Goal: Task Accomplishment & Management: Manage account settings

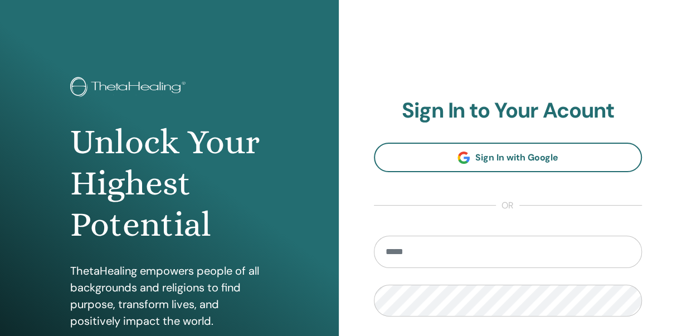
scroll to position [198, 0]
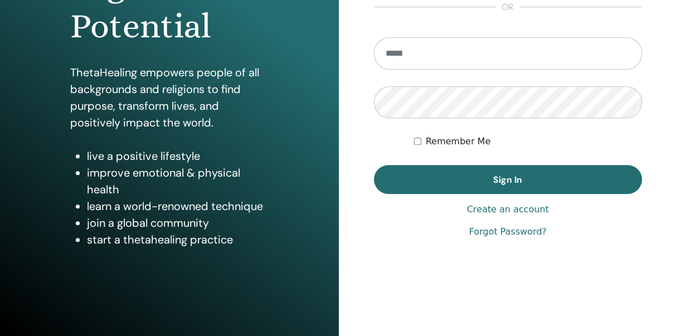
type input "**********"
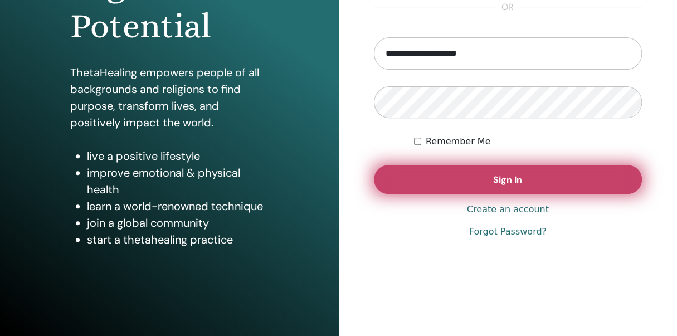
click at [491, 181] on button "Sign In" at bounding box center [508, 179] width 269 height 29
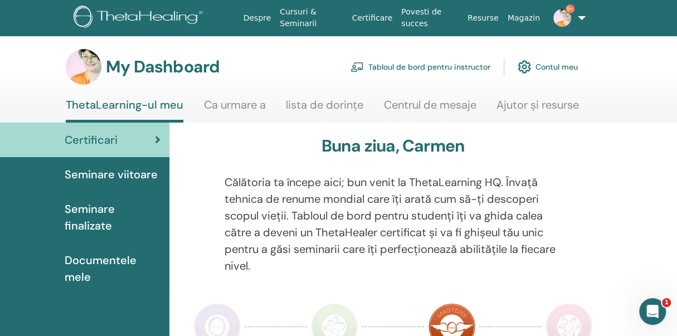
click at [92, 209] on span "Seminare finalizate" at bounding box center [113, 217] width 96 height 33
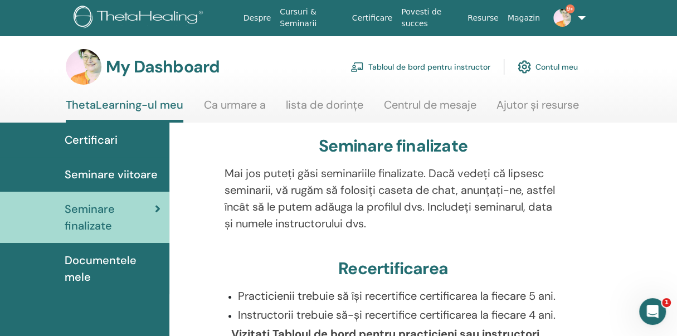
click at [299, 25] on link "Cursuri & Seminarii" at bounding box center [311, 18] width 72 height 32
click at [436, 66] on link "Tabloul de bord pentru instructor" at bounding box center [421, 67] width 140 height 25
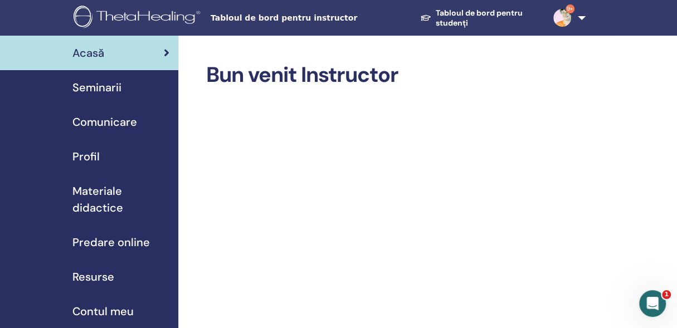
click at [101, 88] on span "Seminarii" at bounding box center [96, 87] width 49 height 17
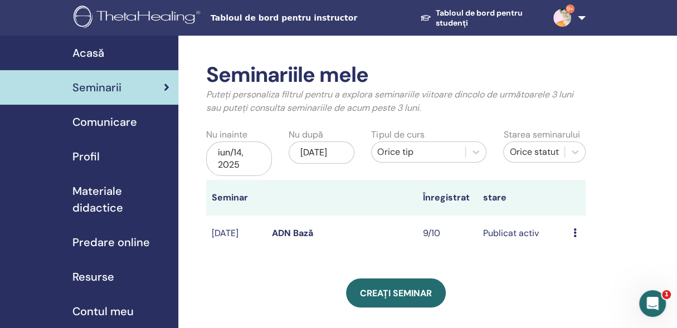
scroll to position [316, 0]
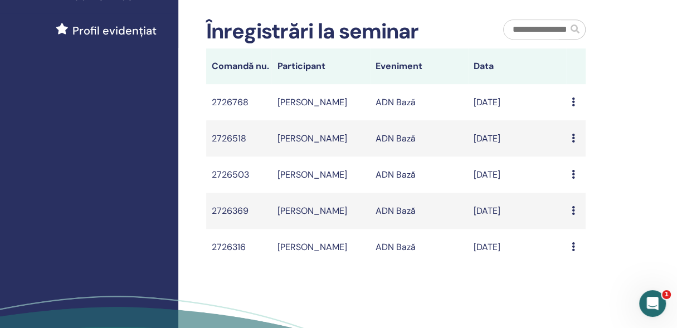
click at [572, 102] on icon at bounding box center [573, 102] width 3 height 9
click at [617, 97] on div "Seminariile mele Puteți personaliza filtrul pentru a explora seminariile viitoa…" at bounding box center [432, 63] width 508 height 687
drag, startPoint x: 564, startPoint y: 99, endPoint x: 613, endPoint y: 86, distance: 51.2
click at [613, 86] on div "Seminariile mele Puteți personaliza filtrul pentru a explora seminariile viitoa…" at bounding box center [432, 63] width 508 height 687
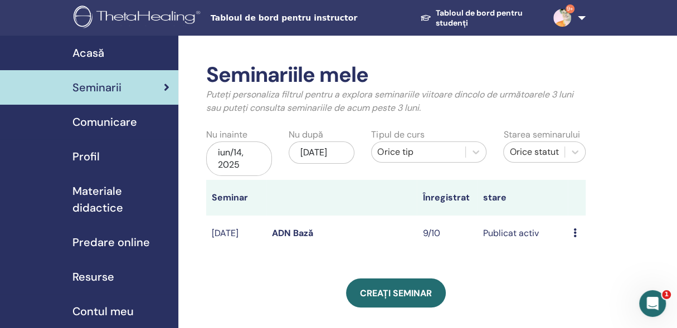
scroll to position [0, 0]
click at [575, 230] on icon at bounding box center [575, 233] width 3 height 9
click at [574, 255] on link "Editați | ×" at bounding box center [583, 256] width 38 height 12
click at [575, 230] on icon at bounding box center [575, 233] width 3 height 9
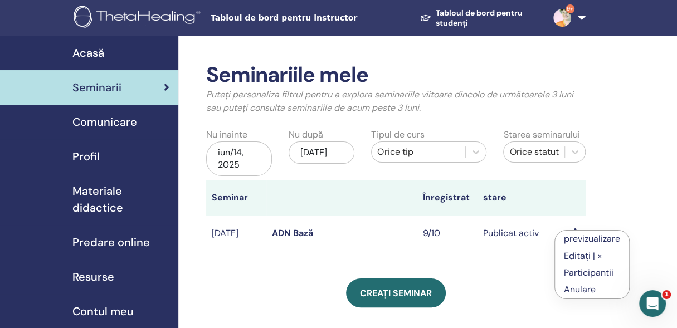
click at [574, 255] on link "Editați | ×" at bounding box center [583, 256] width 38 height 12
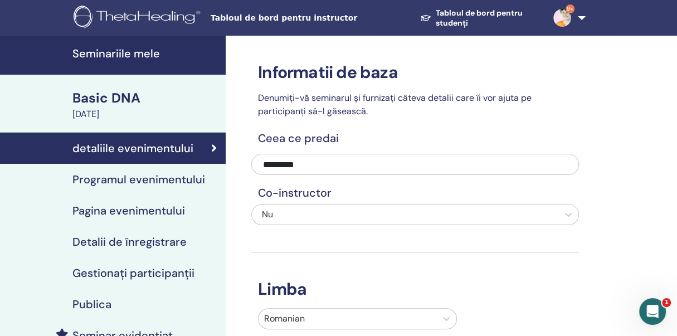
click at [152, 269] on h4 "Gestionați participanții" at bounding box center [133, 272] width 122 height 13
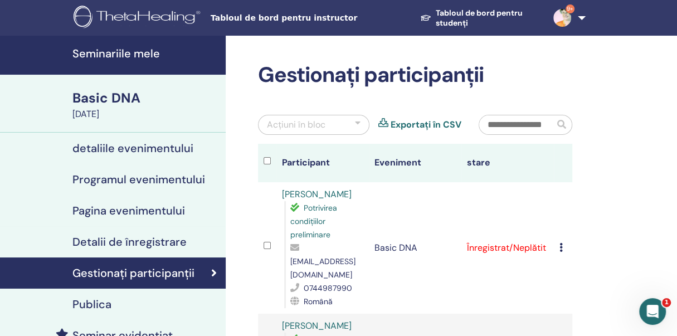
click at [561, 243] on icon at bounding box center [561, 247] width 3 height 9
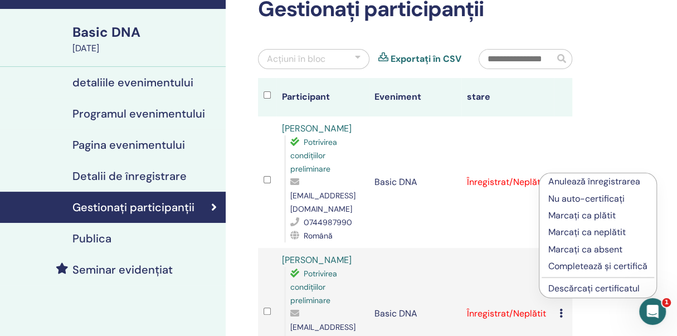
scroll to position [84, 0]
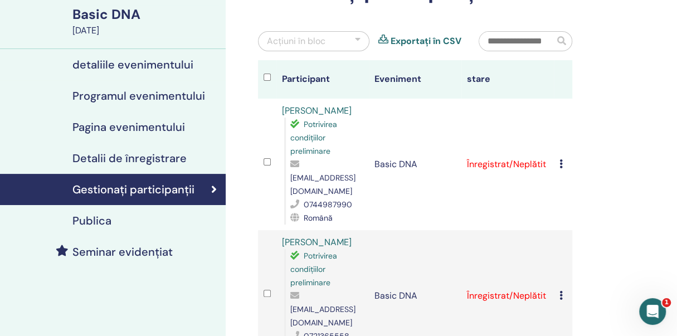
click at [560, 159] on icon at bounding box center [561, 163] width 3 height 9
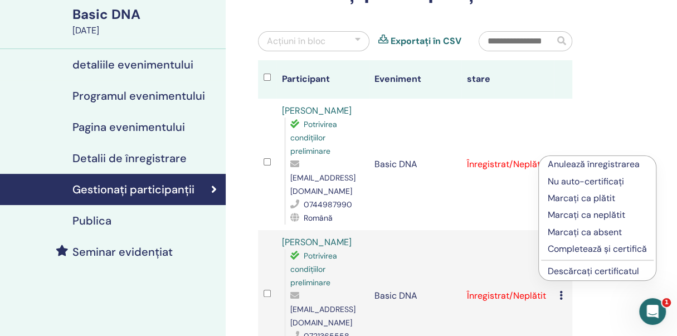
click at [566, 198] on p "Marcați ca plătit" at bounding box center [597, 198] width 99 height 13
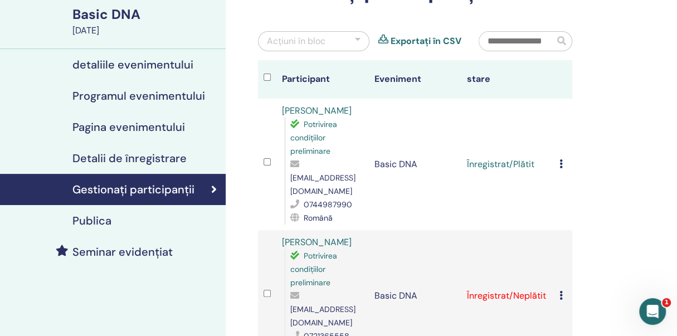
click at [560, 291] on icon at bounding box center [561, 295] width 3 height 9
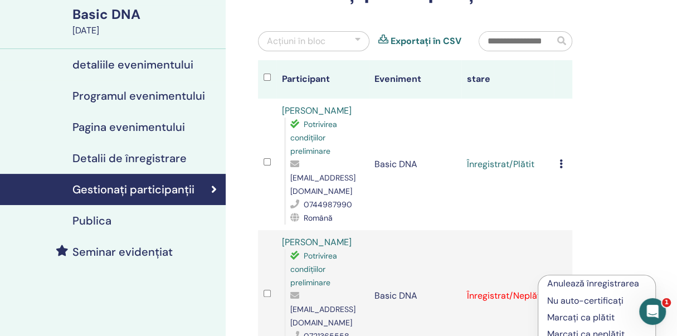
click at [589, 319] on p "Marcați ca plătit" at bounding box center [596, 317] width 99 height 13
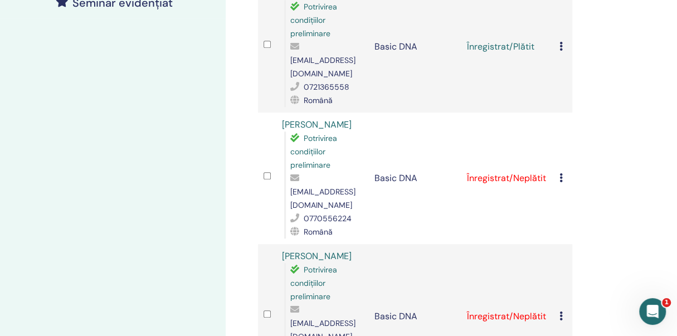
scroll to position [335, 0]
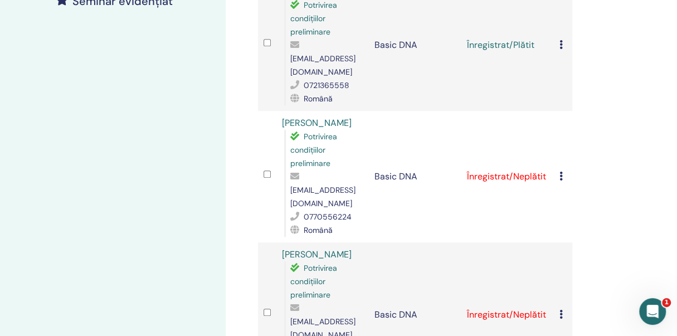
click at [560, 172] on icon at bounding box center [561, 176] width 3 height 9
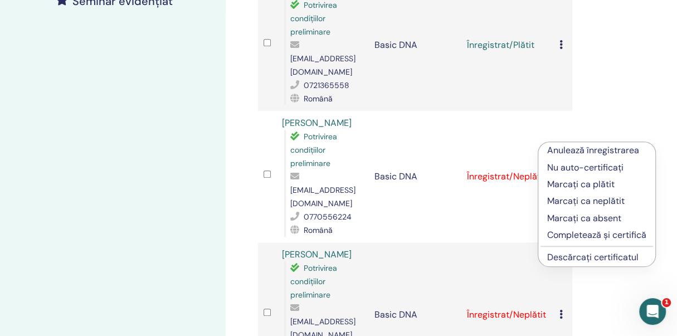
click at [555, 183] on p "Marcați ca plătit" at bounding box center [596, 184] width 99 height 13
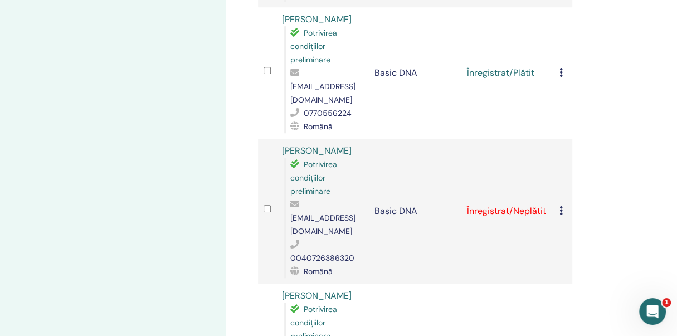
scroll to position [469, 0]
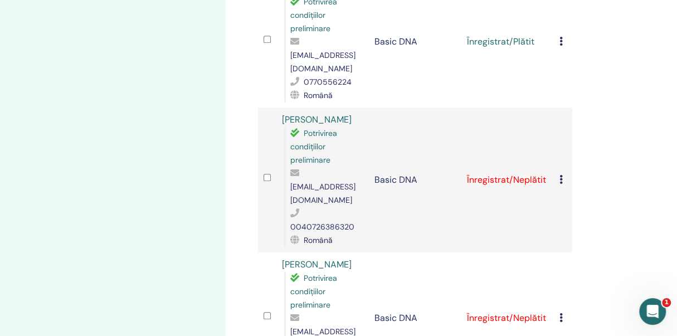
click at [561, 175] on icon at bounding box center [561, 179] width 3 height 9
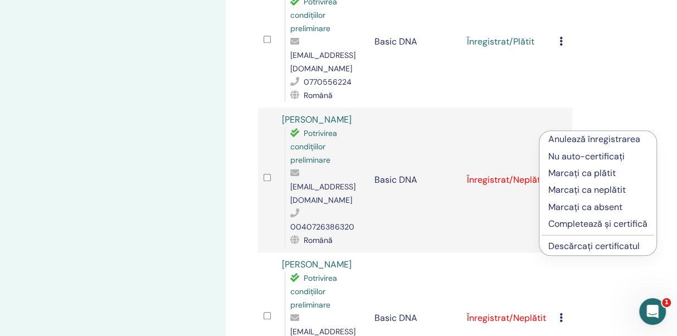
click at [558, 176] on p "Marcați ca plătit" at bounding box center [598, 173] width 99 height 13
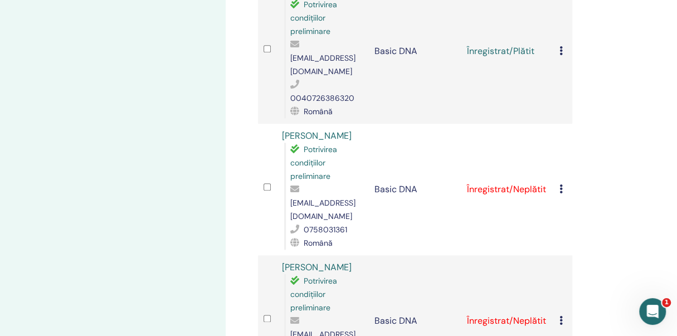
scroll to position [594, 0]
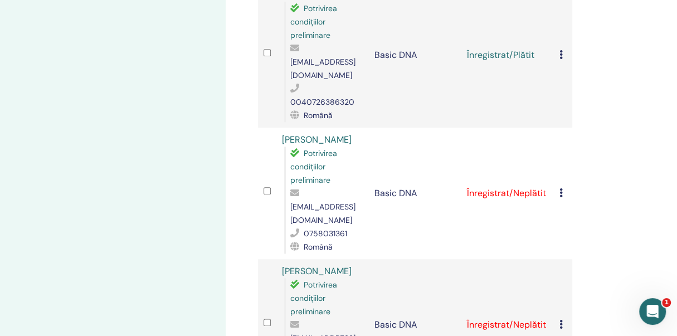
click at [558, 130] on td "Anulează înregistrarea Nu auto-certificați Marcați ca plătit Marcați ca neplăti…" at bounding box center [563, 194] width 18 height 132
click at [563, 188] on icon at bounding box center [561, 192] width 3 height 9
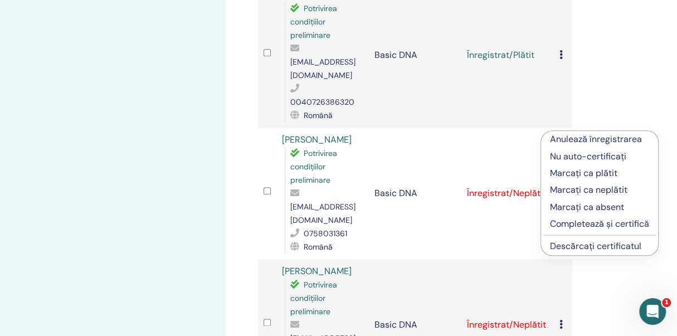
click at [553, 174] on p "Marcați ca plătit" at bounding box center [599, 173] width 99 height 13
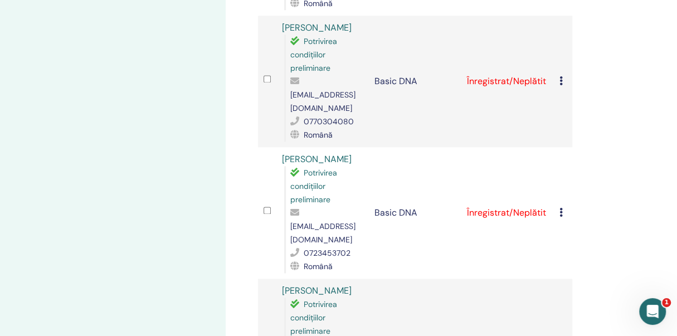
scroll to position [785, 0]
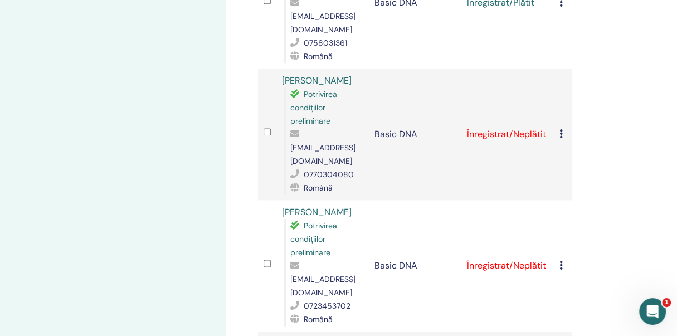
click at [560, 129] on icon at bounding box center [561, 133] width 3 height 9
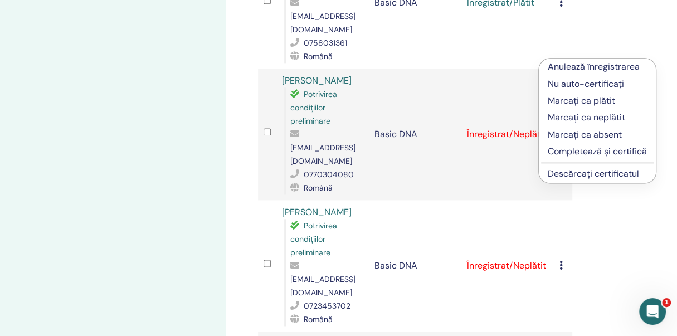
click at [556, 98] on p "Marcați ca plătit" at bounding box center [597, 100] width 99 height 13
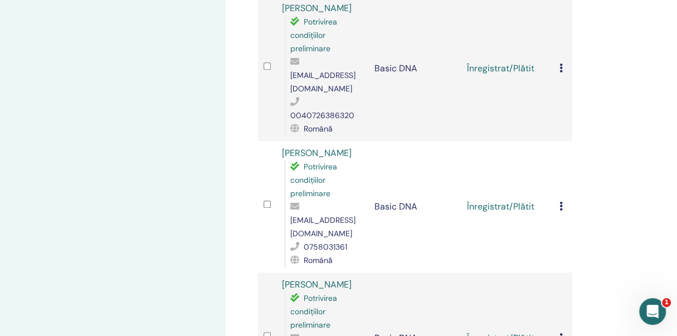
scroll to position [897, 0]
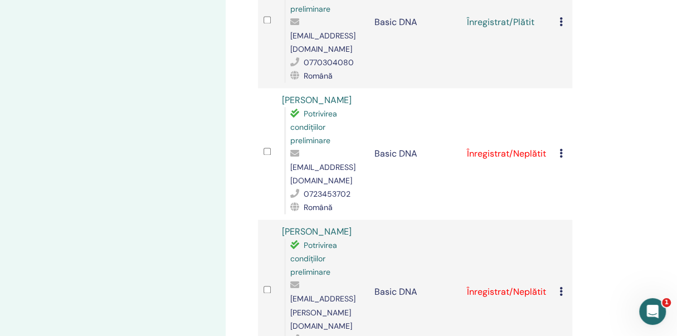
click at [561, 149] on icon at bounding box center [561, 153] width 3 height 9
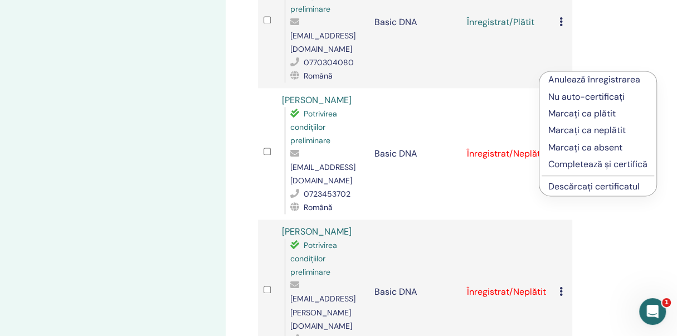
click at [559, 112] on p "Marcați ca plătit" at bounding box center [598, 113] width 99 height 13
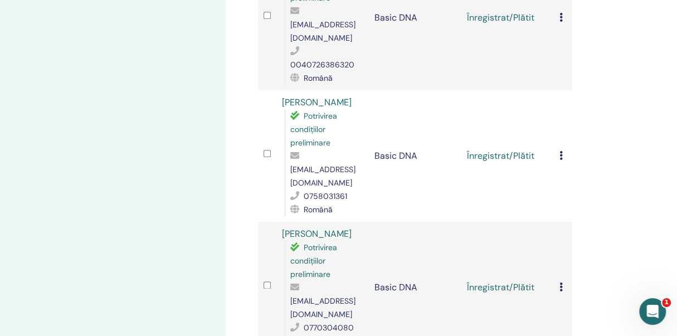
scroll to position [947, 0]
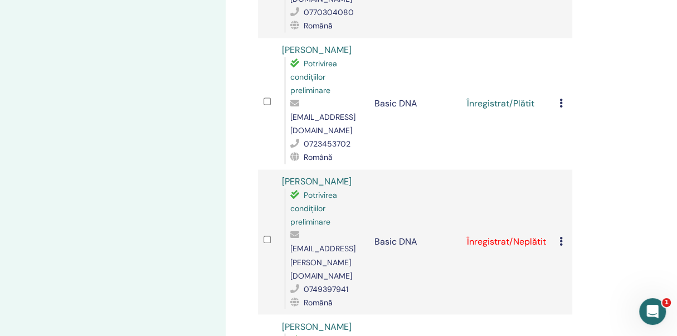
click at [564, 235] on div "Anulează înregistrarea Nu auto-certificați Marcați ca plătit Marcați ca neplăti…" at bounding box center [563, 241] width 7 height 13
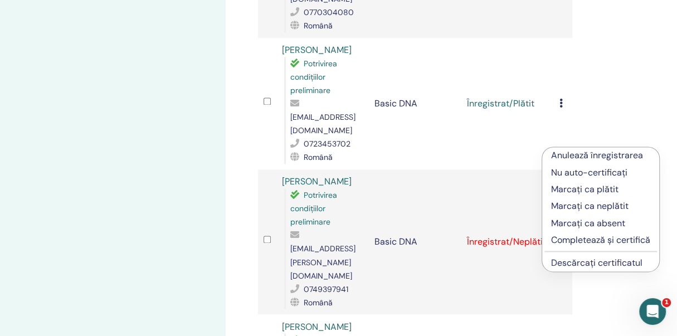
click at [559, 187] on p "Marcați ca plătit" at bounding box center [600, 189] width 99 height 13
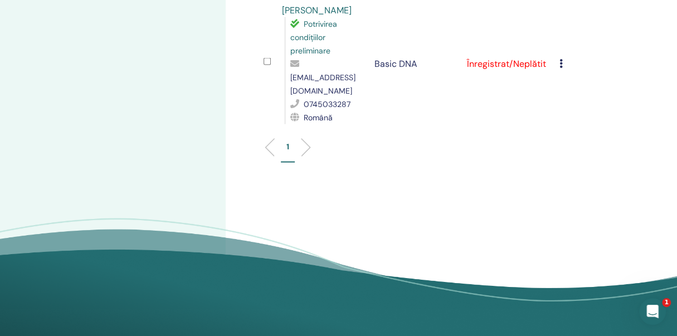
scroll to position [947, 0]
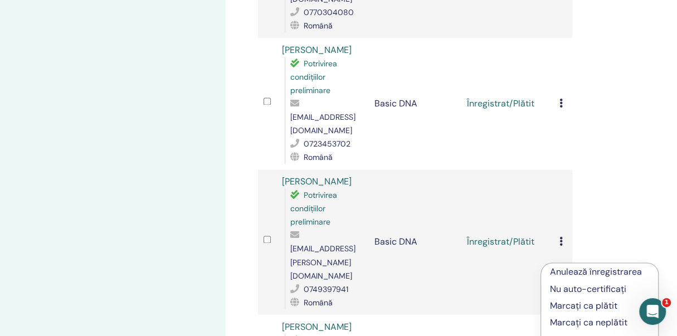
click at [556, 305] on p "Marcați ca plătit" at bounding box center [599, 305] width 99 height 13
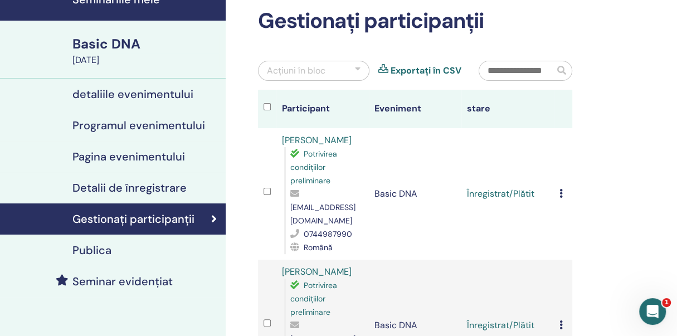
scroll to position [35, 0]
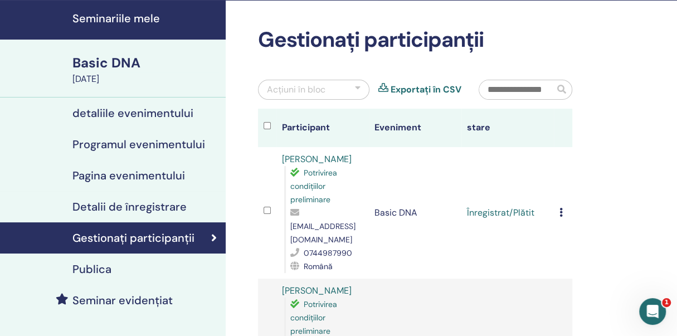
click at [560, 208] on icon at bounding box center [561, 212] width 3 height 9
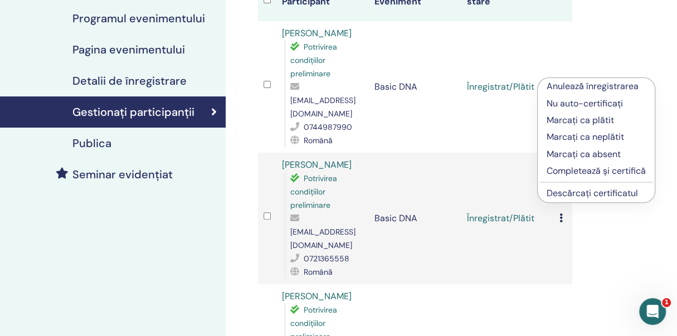
scroll to position [167, 0]
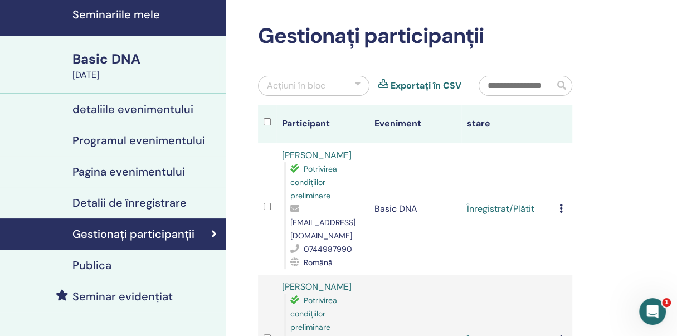
scroll to position [52, 0]
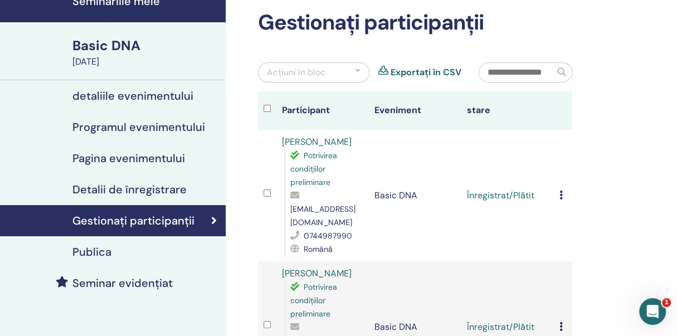
click at [561, 191] on icon at bounding box center [561, 195] width 3 height 9
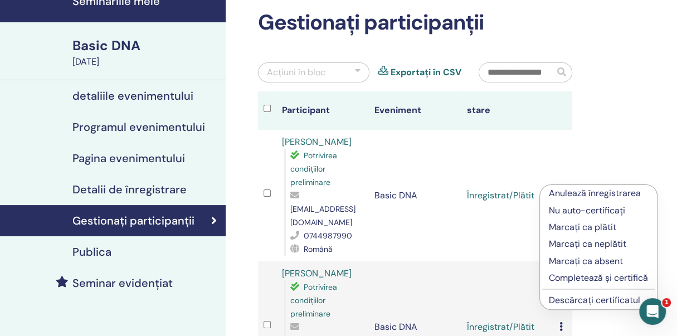
click at [583, 277] on p "Completează și certifică" at bounding box center [598, 278] width 99 height 13
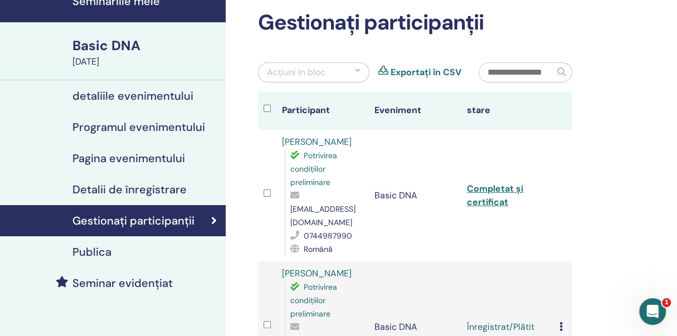
click at [561, 322] on icon at bounding box center [561, 326] width 3 height 9
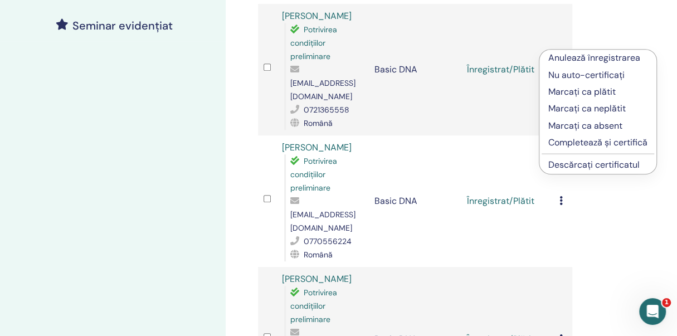
scroll to position [312, 0]
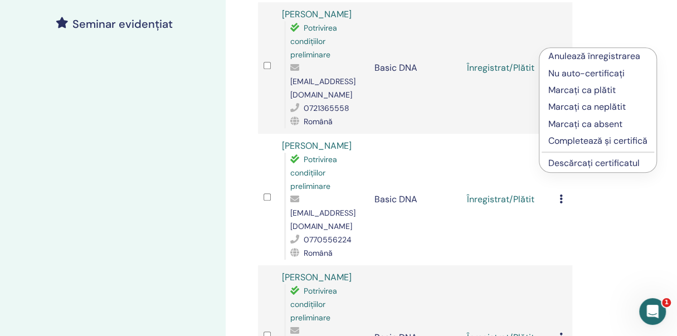
click at [622, 139] on p "Completează și certifică" at bounding box center [598, 140] width 99 height 13
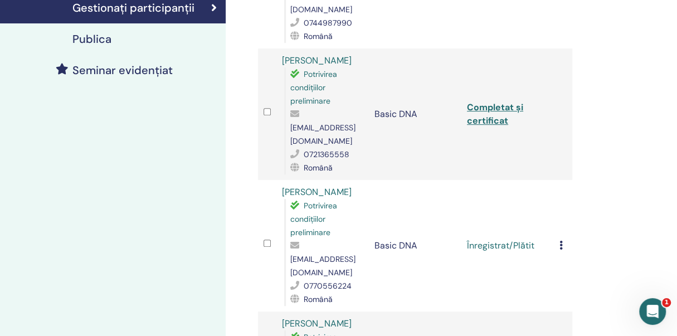
click at [559, 210] on td "Anulează înregistrarea Nu auto-certificați Marcați ca plătit Marcați ca neplăti…" at bounding box center [563, 246] width 18 height 132
click at [561, 241] on icon at bounding box center [561, 245] width 3 height 9
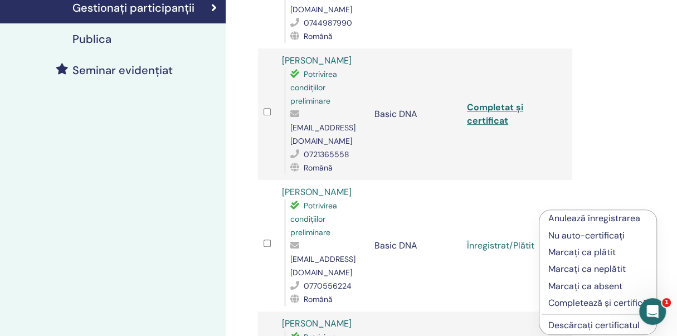
click at [562, 304] on p "Completează și certifică" at bounding box center [598, 303] width 99 height 13
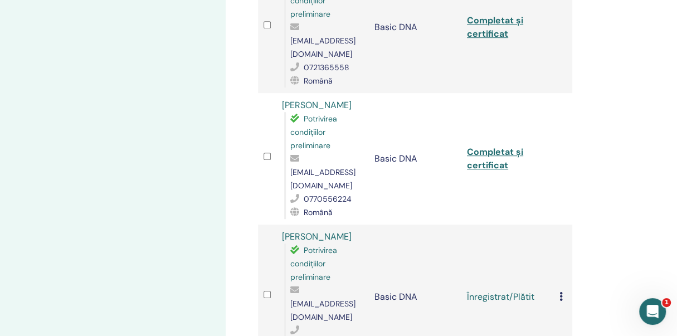
scroll to position [356, 0]
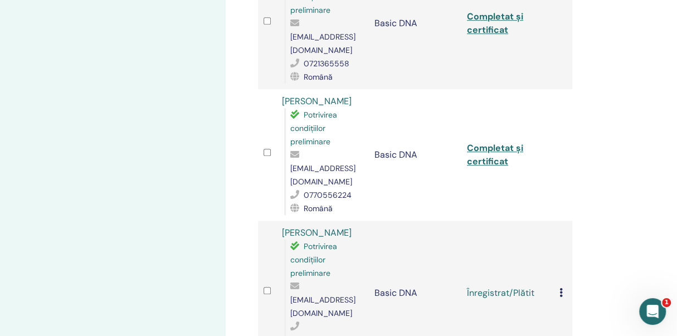
click at [560, 288] on icon at bounding box center [561, 292] width 3 height 9
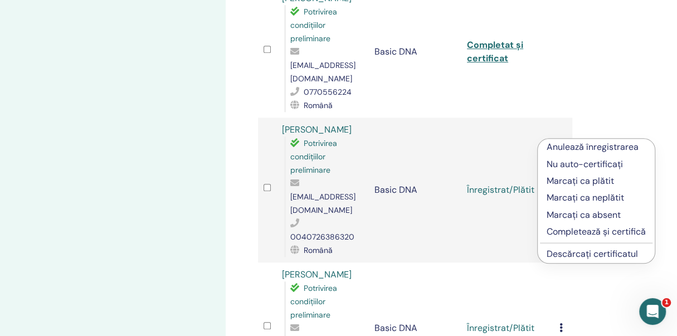
scroll to position [462, 0]
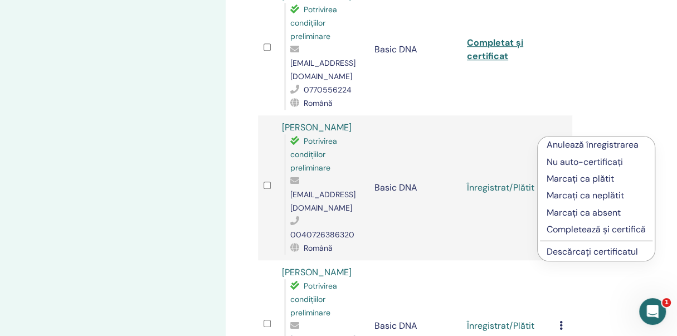
click at [576, 230] on p "Completează și certifică" at bounding box center [596, 229] width 99 height 13
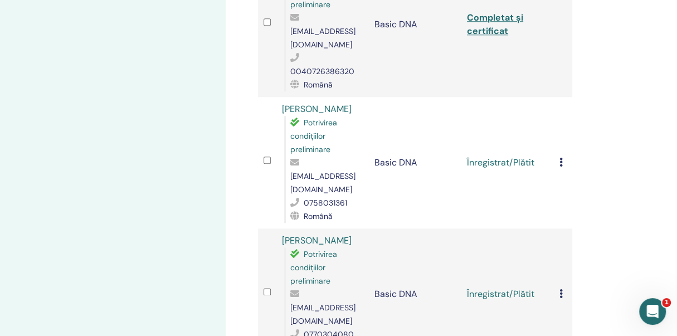
scroll to position [613, 0]
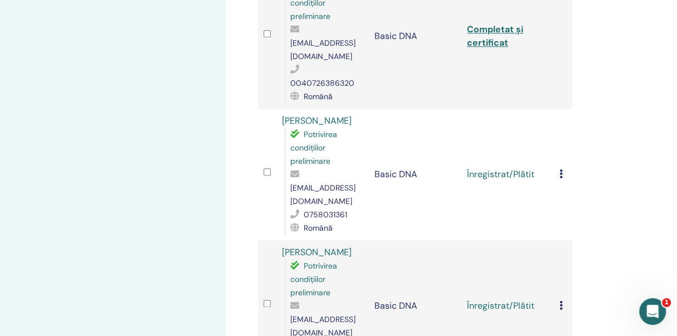
click at [561, 169] on icon at bounding box center [561, 173] width 3 height 9
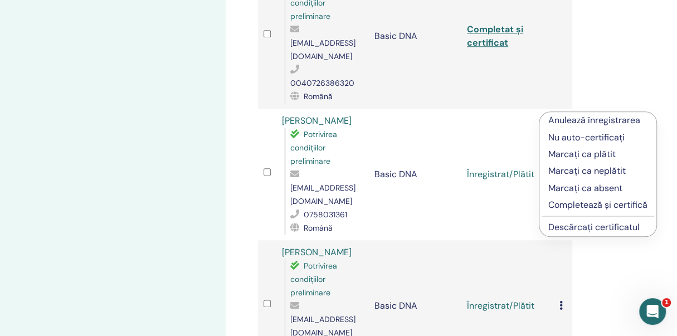
click at [556, 203] on p "Completează și certifică" at bounding box center [598, 204] width 99 height 13
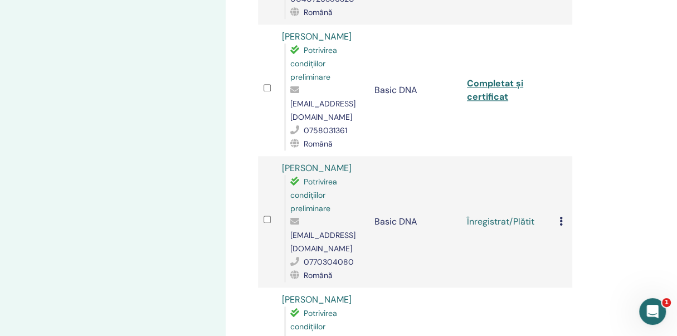
scroll to position [711, 0]
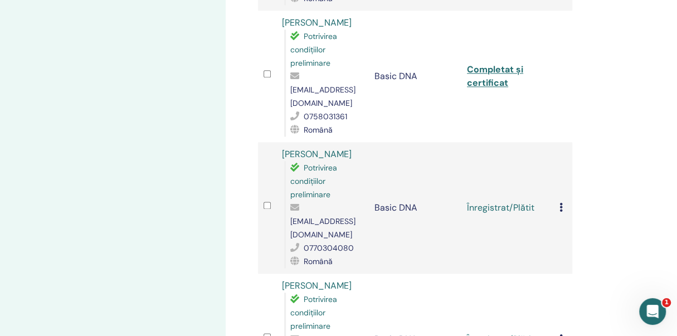
click at [561, 203] on icon at bounding box center [561, 207] width 3 height 9
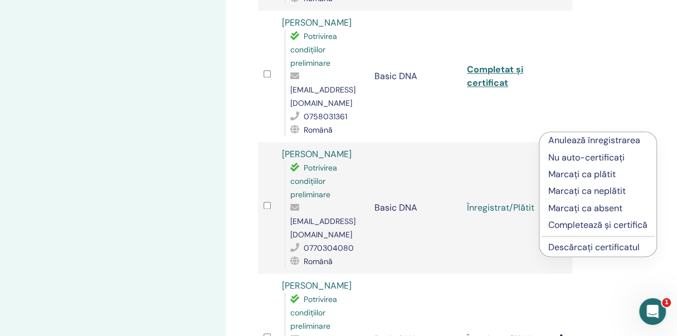
click at [554, 225] on p "Completează și certifică" at bounding box center [598, 225] width 99 height 13
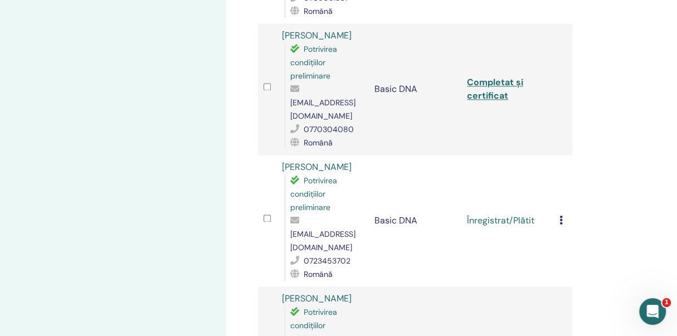
scroll to position [854, 0]
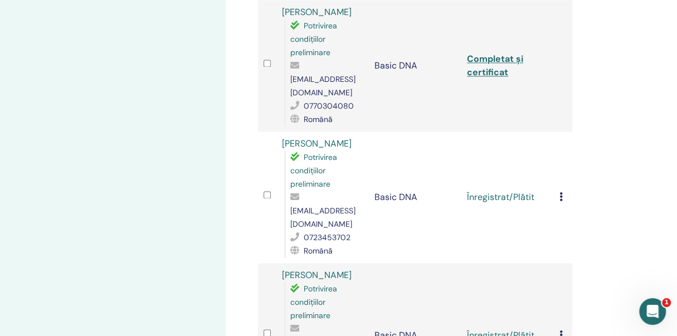
click at [561, 192] on icon at bounding box center [561, 196] width 3 height 9
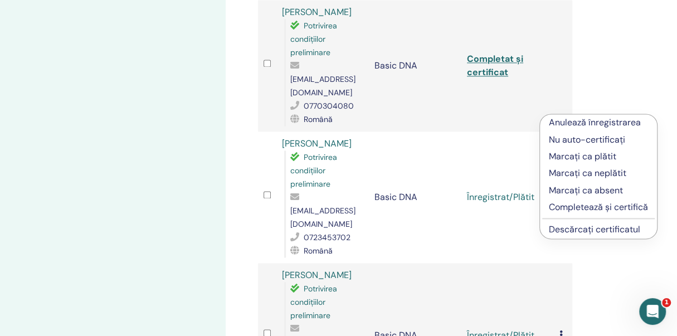
click at [559, 209] on p "Completează și certifică" at bounding box center [598, 207] width 99 height 13
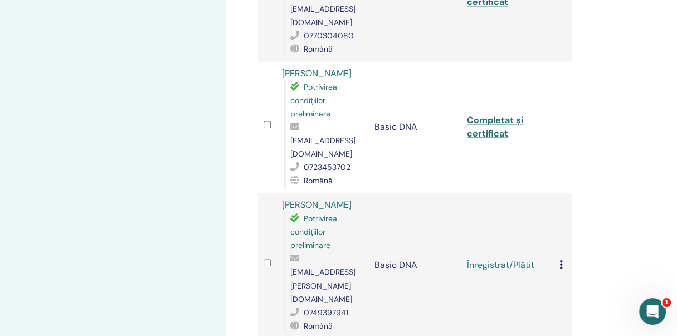
scroll to position [933, 0]
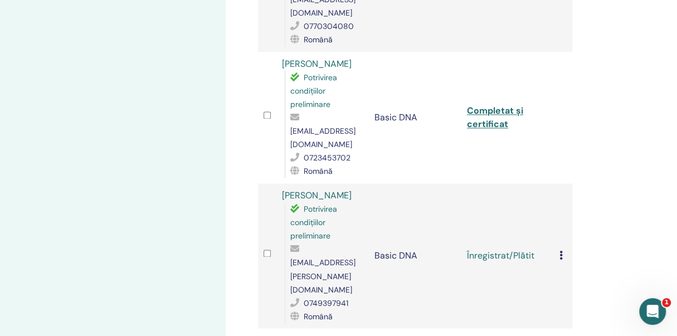
click at [562, 251] on icon at bounding box center [561, 255] width 3 height 9
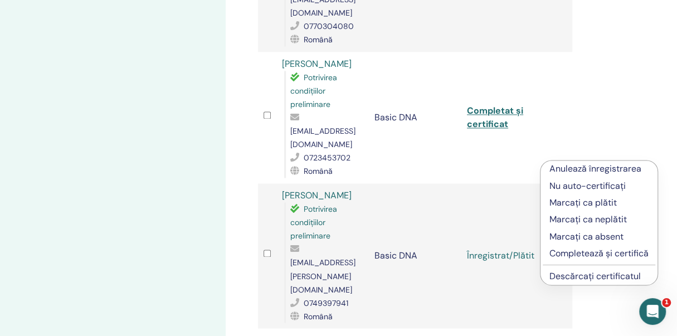
click at [561, 258] on p "Completează și certifică" at bounding box center [599, 253] width 99 height 13
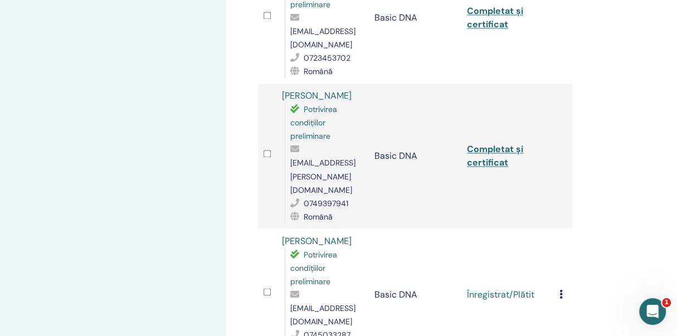
scroll to position [1037, 0]
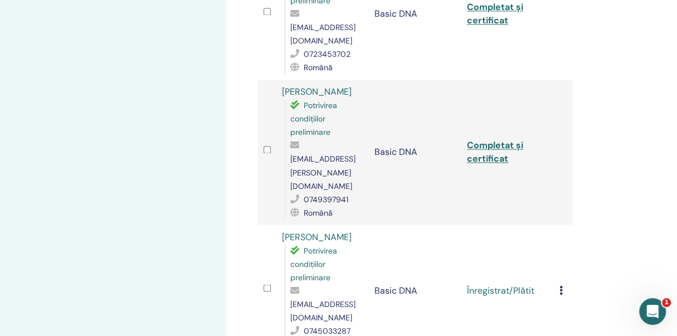
click at [560, 285] on icon at bounding box center [561, 289] width 3 height 9
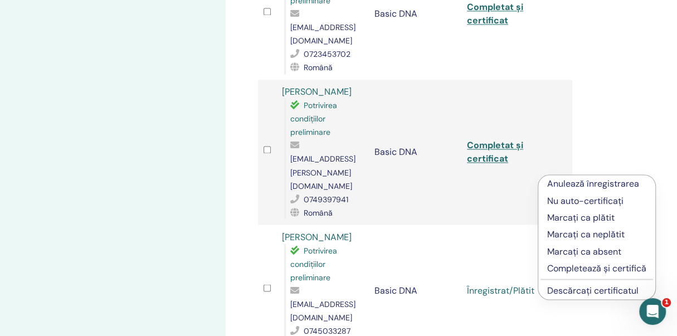
click at [567, 266] on p "Completează și certifică" at bounding box center [596, 267] width 99 height 13
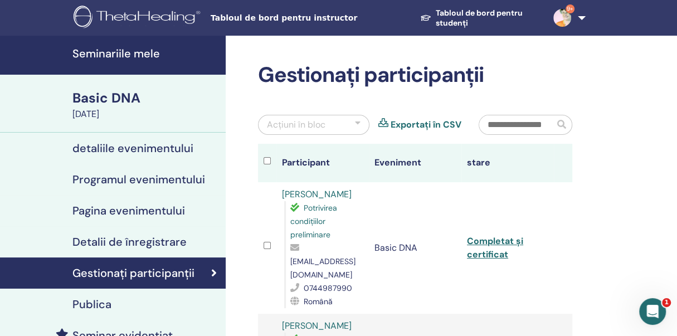
click at [569, 8] on span "9+" at bounding box center [570, 8] width 9 height 9
